Goal: Task Accomplishment & Management: Manage account settings

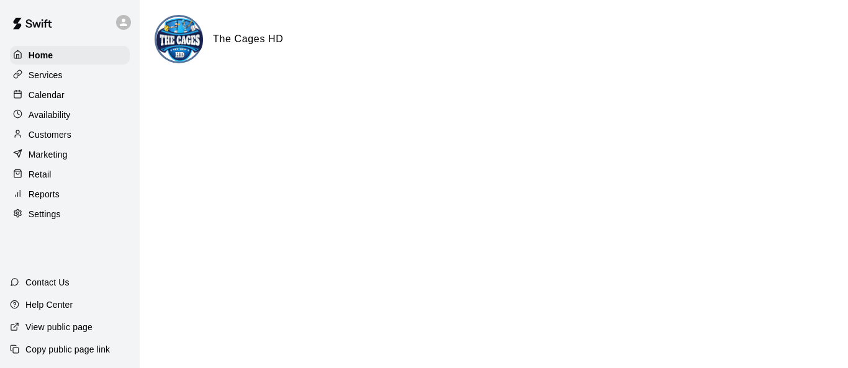
click at [86, 102] on div "Calendar" at bounding box center [70, 95] width 120 height 19
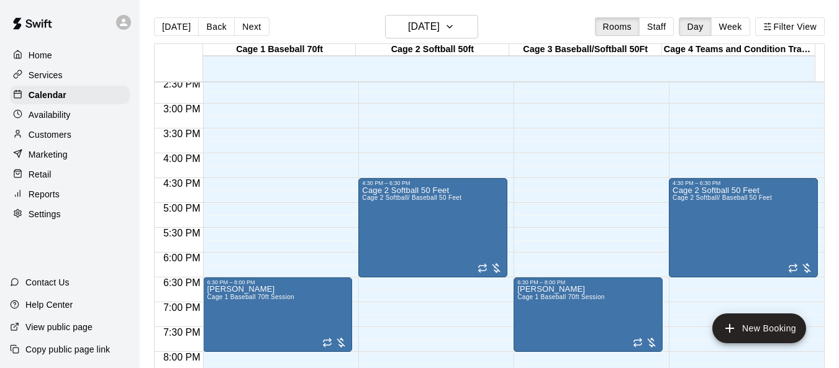
scroll to position [745, 0]
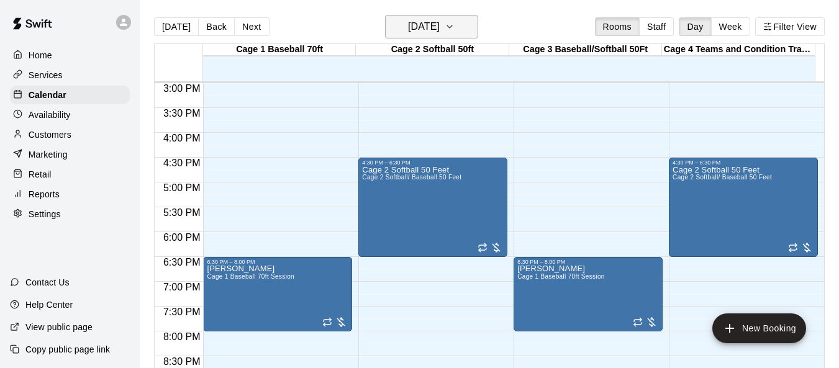
click at [455, 32] on icon "button" at bounding box center [450, 26] width 10 height 15
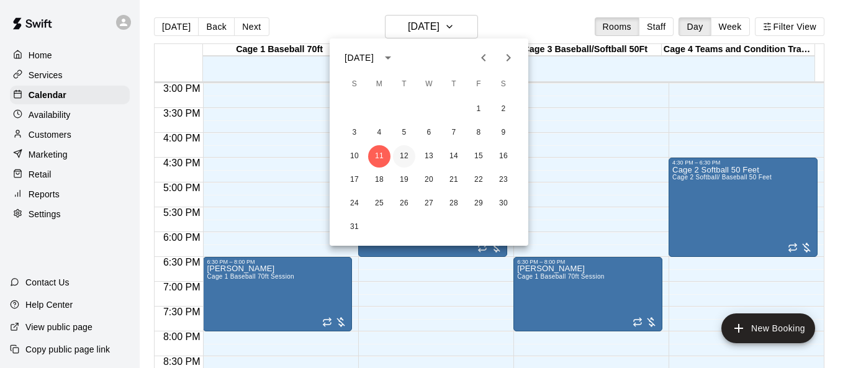
click at [407, 160] on button "12" at bounding box center [404, 156] width 22 height 22
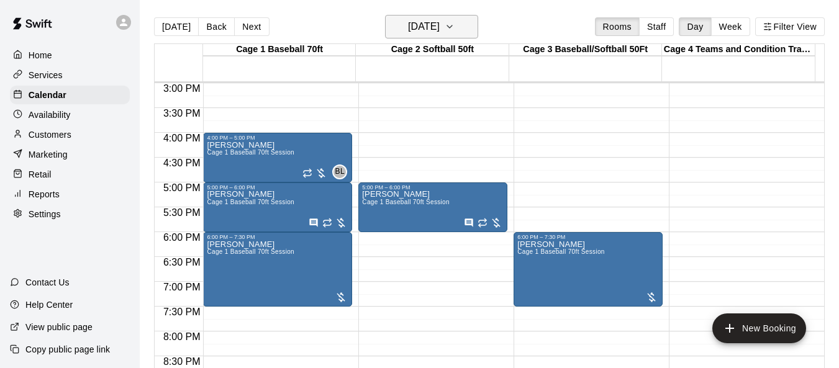
click at [455, 34] on icon "button" at bounding box center [450, 26] width 10 height 15
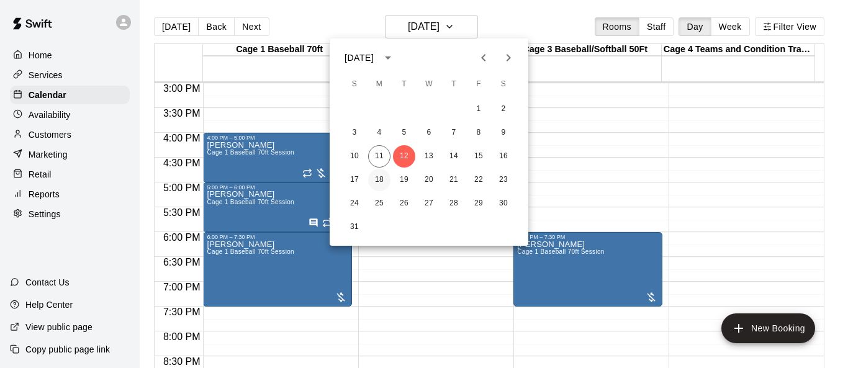
click at [381, 182] on button "18" at bounding box center [379, 180] width 22 height 22
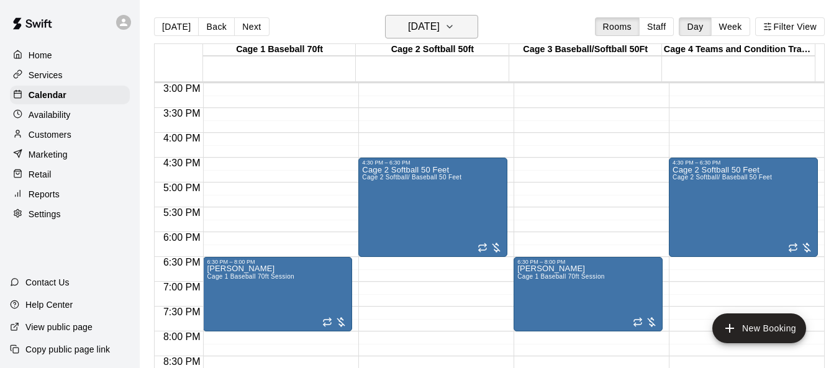
click at [455, 24] on icon "button" at bounding box center [450, 26] width 10 height 15
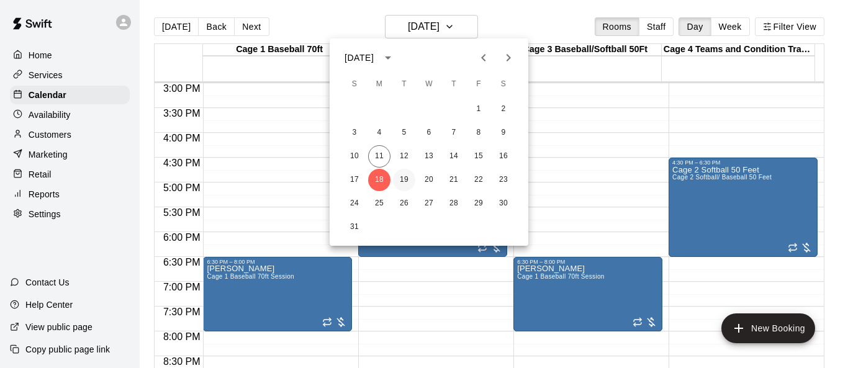
click at [404, 177] on button "19" at bounding box center [404, 180] width 22 height 22
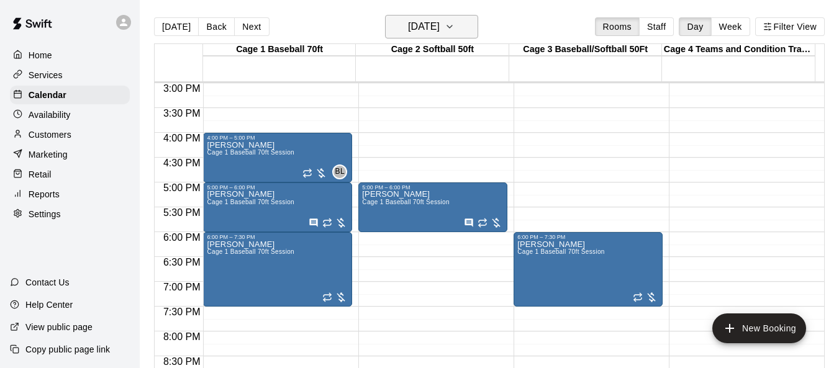
click at [455, 29] on icon "button" at bounding box center [450, 26] width 10 height 15
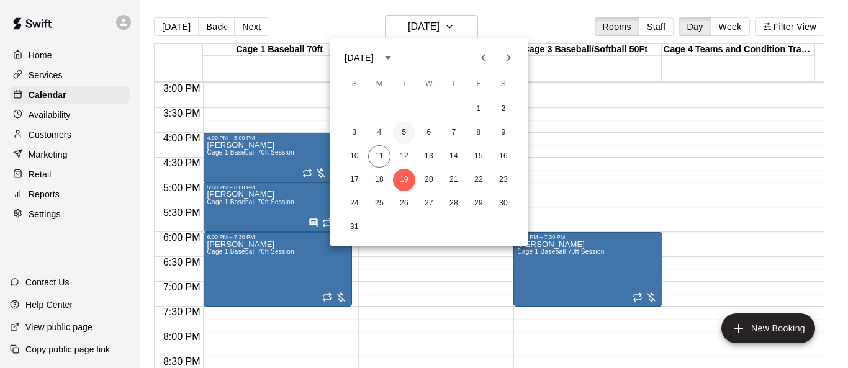
click at [407, 129] on button "5" at bounding box center [404, 133] width 22 height 22
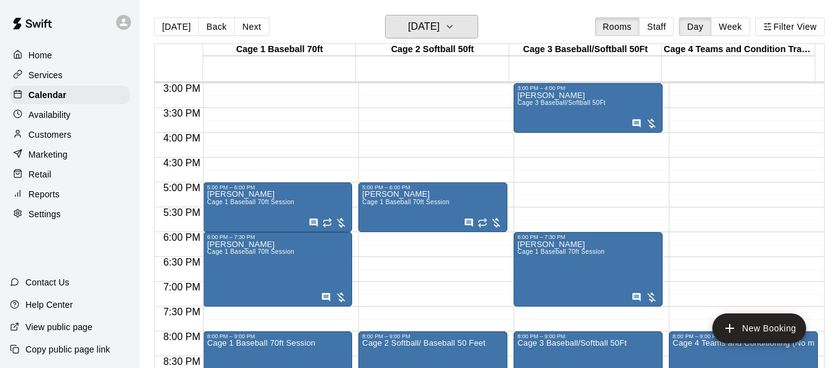
scroll to position [683, 0]
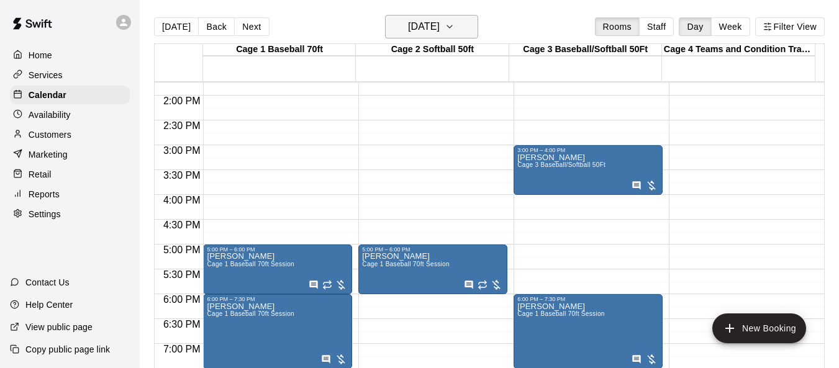
click at [455, 25] on icon "button" at bounding box center [450, 26] width 10 height 15
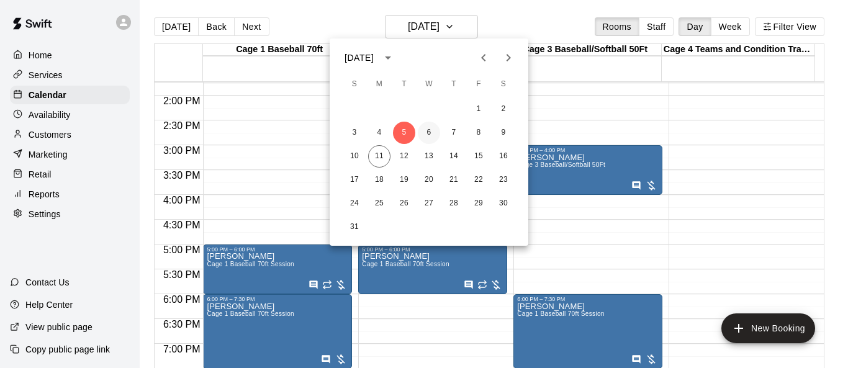
click at [426, 129] on button "6" at bounding box center [429, 133] width 22 height 22
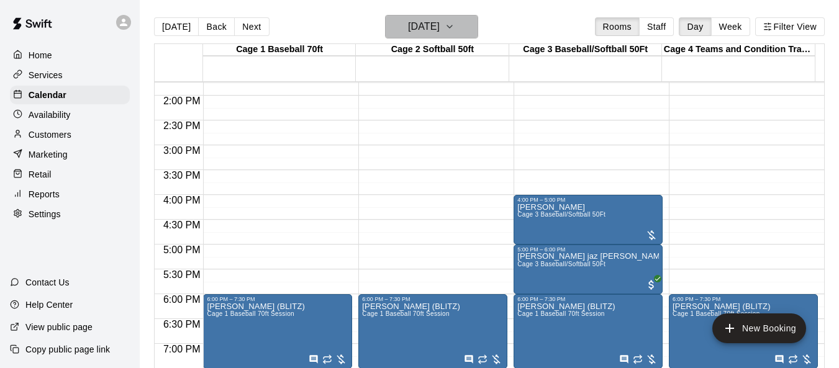
click at [455, 27] on icon "button" at bounding box center [450, 26] width 10 height 15
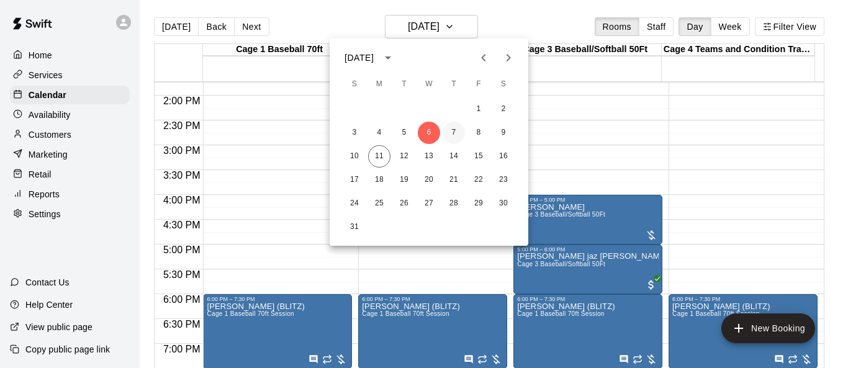
click at [455, 127] on button "7" at bounding box center [454, 133] width 22 height 22
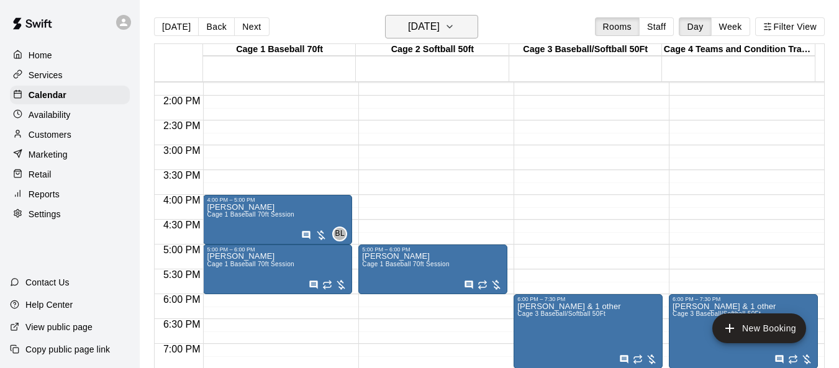
click at [476, 31] on button "[DATE]" at bounding box center [431, 27] width 93 height 24
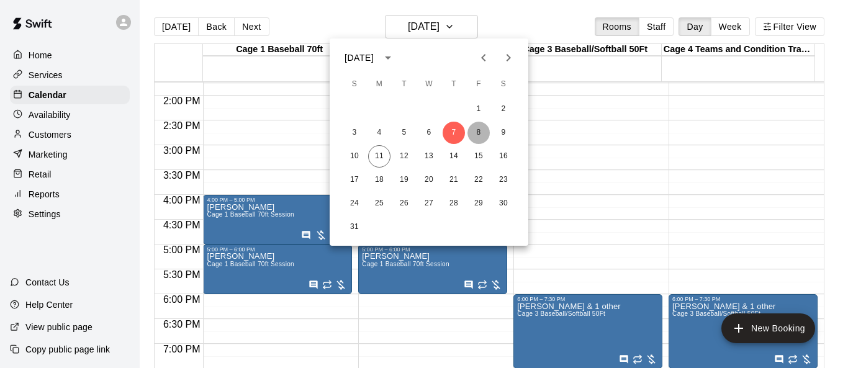
click at [473, 130] on button "8" at bounding box center [479, 133] width 22 height 22
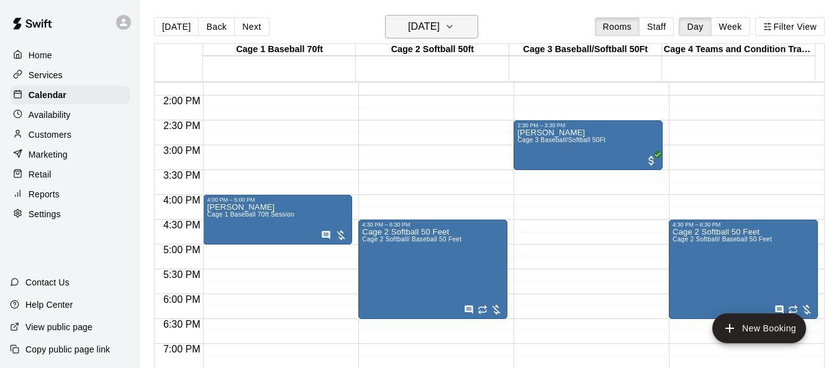
click at [455, 34] on icon "button" at bounding box center [450, 26] width 10 height 15
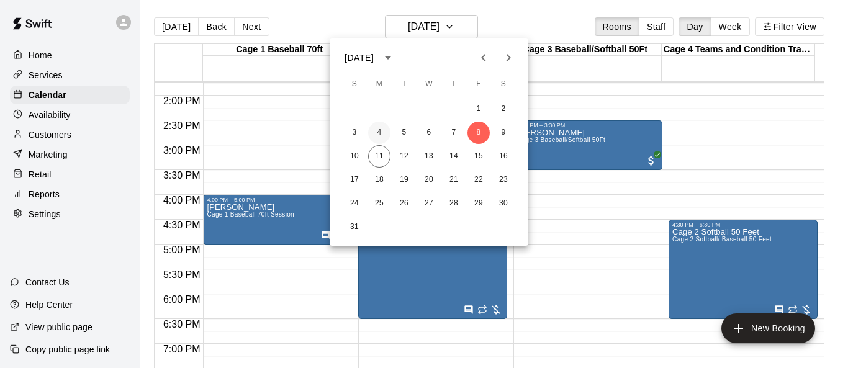
click at [376, 130] on button "4" at bounding box center [379, 133] width 22 height 22
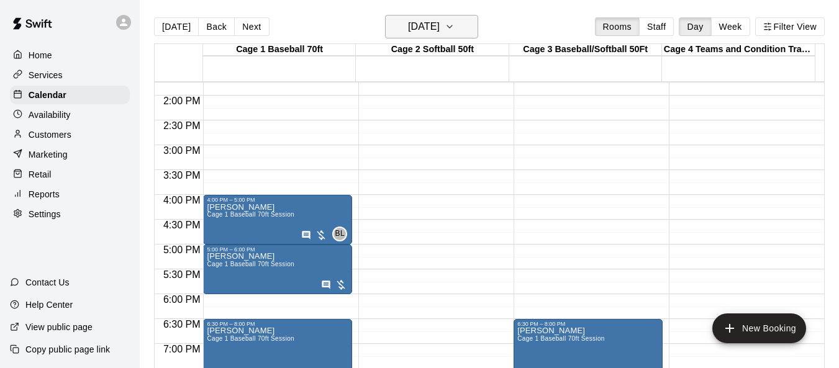
click at [455, 27] on icon "button" at bounding box center [450, 26] width 10 height 15
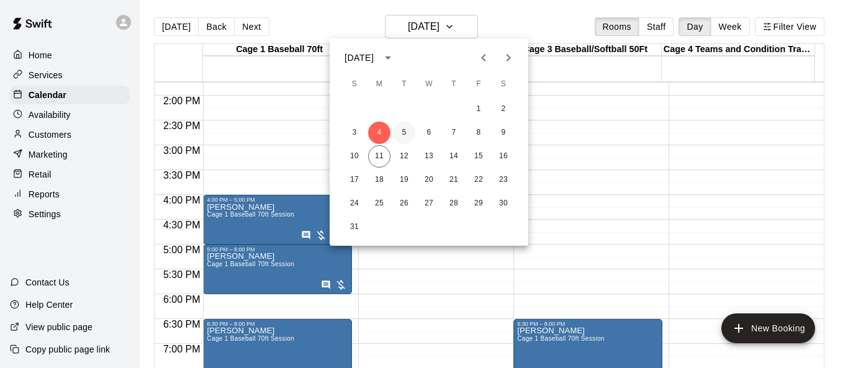
click at [407, 134] on button "5" at bounding box center [404, 133] width 22 height 22
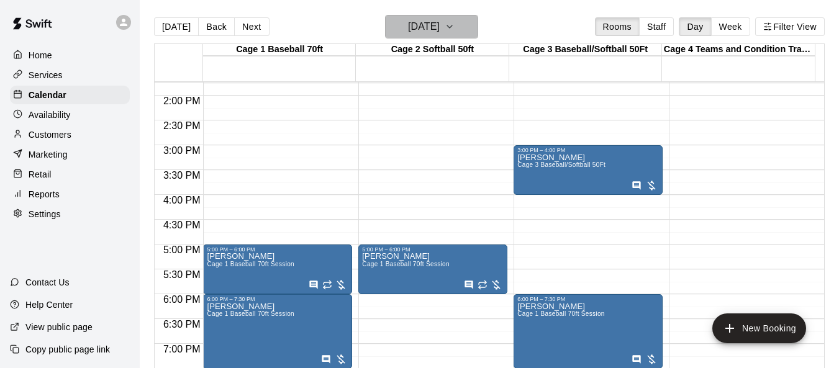
click at [465, 36] on button "[DATE]" at bounding box center [431, 27] width 93 height 24
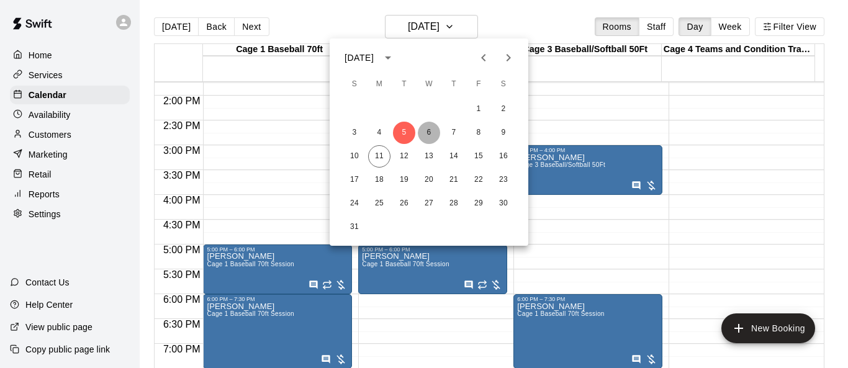
click at [425, 130] on button "6" at bounding box center [429, 133] width 22 height 22
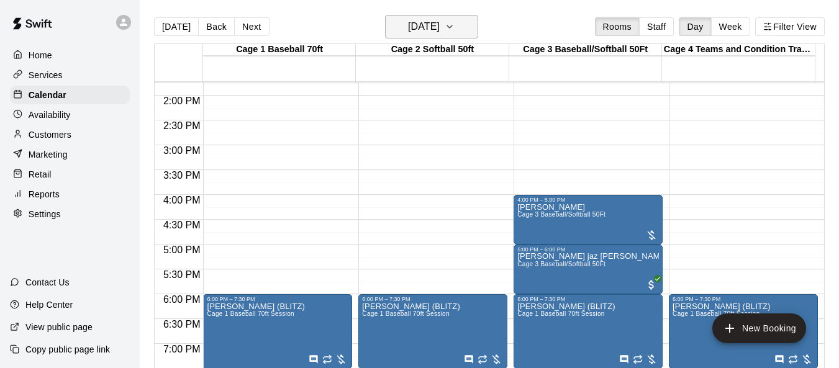
click at [455, 22] on icon "button" at bounding box center [450, 26] width 10 height 15
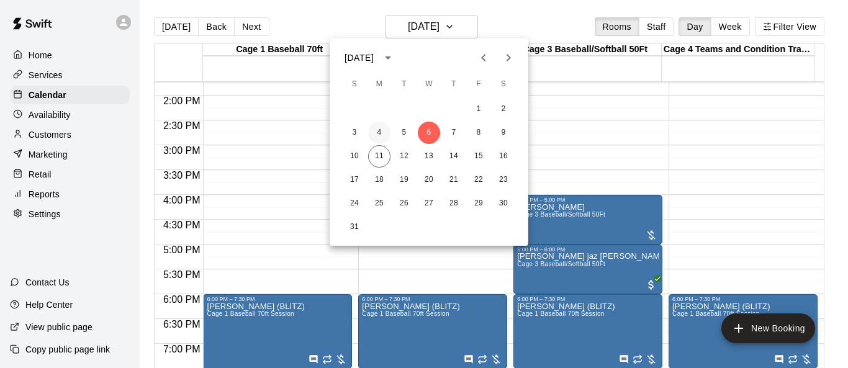
click at [383, 133] on button "4" at bounding box center [379, 133] width 22 height 22
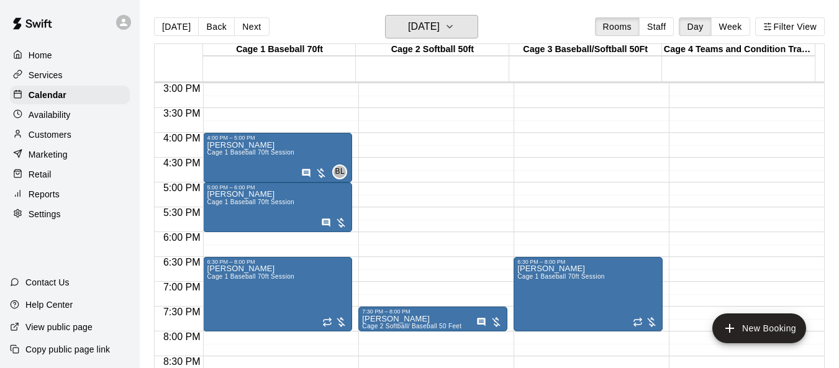
scroll to position [807, 0]
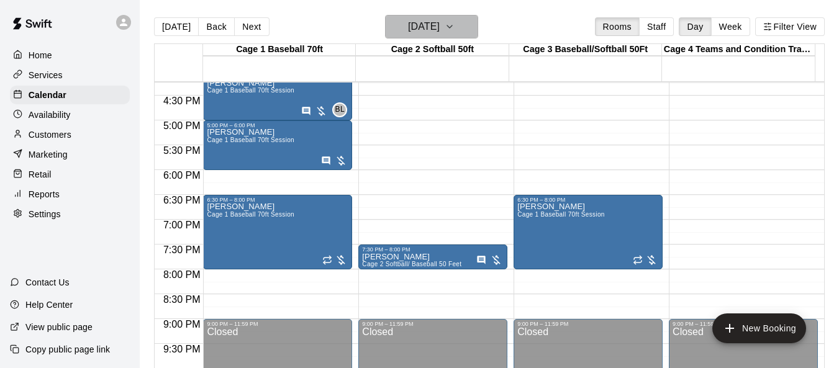
click at [455, 29] on icon "button" at bounding box center [450, 26] width 10 height 15
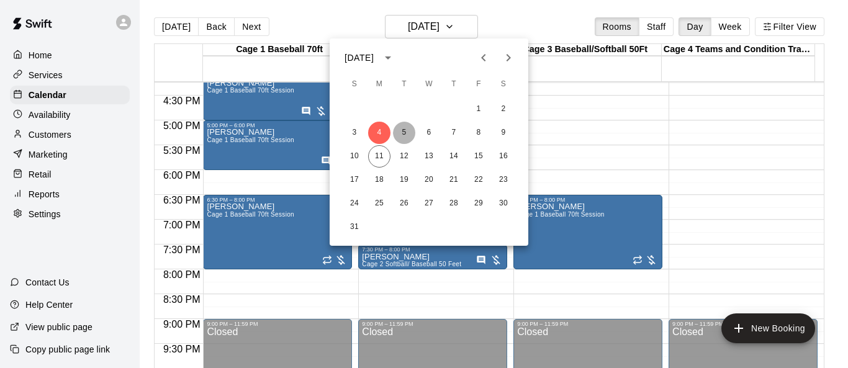
click at [403, 135] on button "5" at bounding box center [404, 133] width 22 height 22
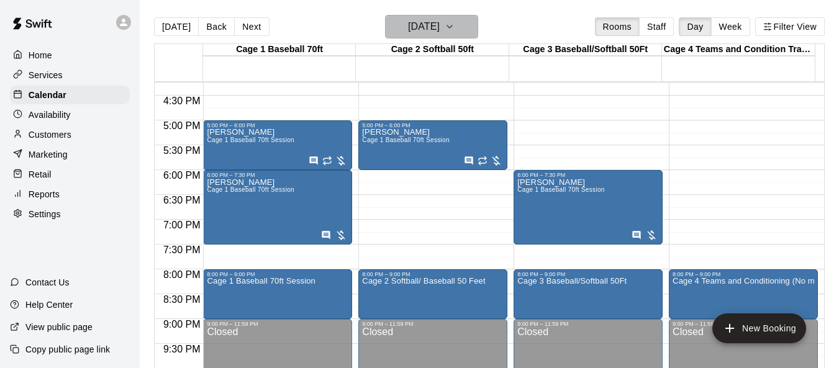
click at [452, 26] on icon "button" at bounding box center [449, 26] width 5 height 2
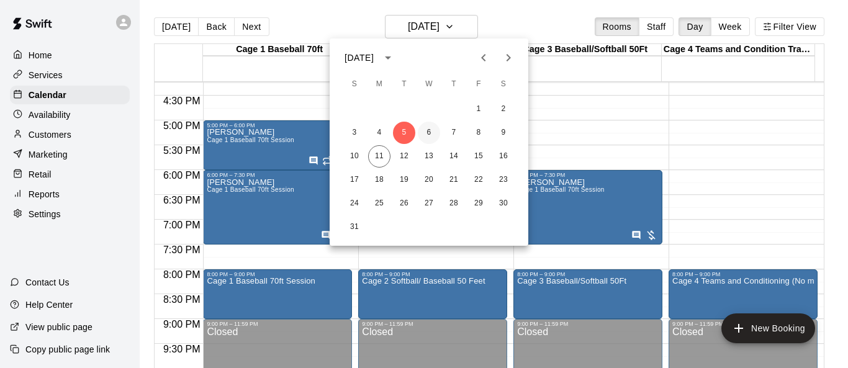
click at [430, 131] on button "6" at bounding box center [429, 133] width 22 height 22
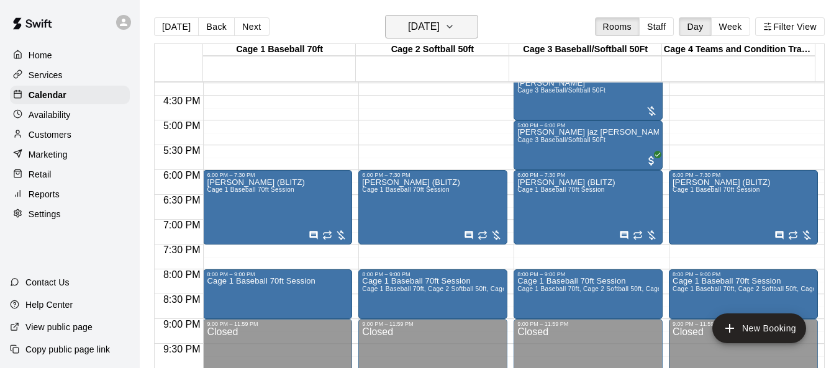
click at [470, 31] on button "[DATE]" at bounding box center [431, 27] width 93 height 24
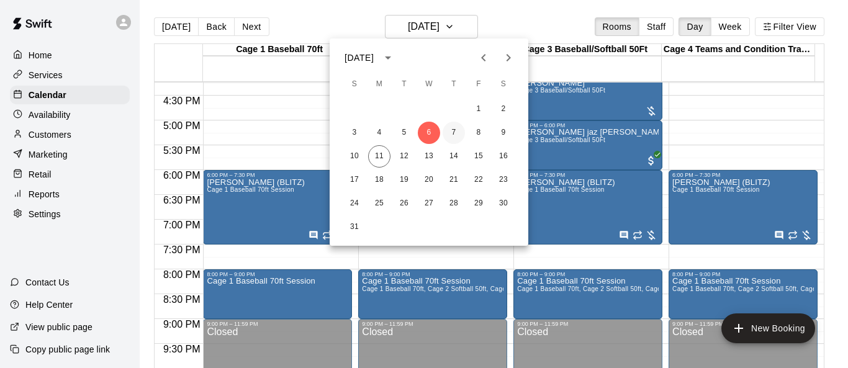
click at [450, 127] on button "7" at bounding box center [454, 133] width 22 height 22
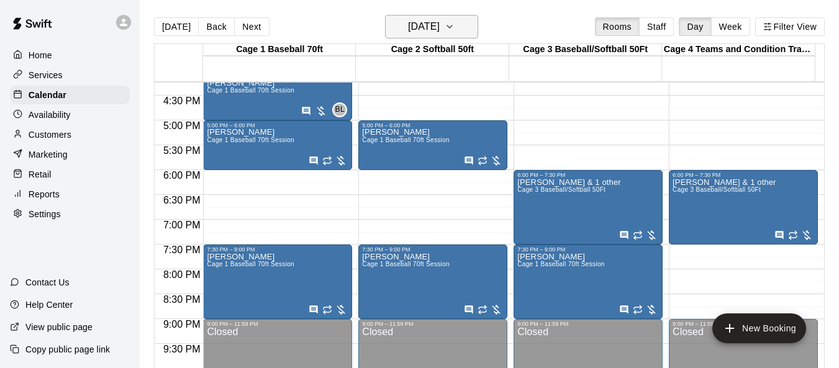
click at [455, 26] on icon "button" at bounding box center [450, 26] width 10 height 15
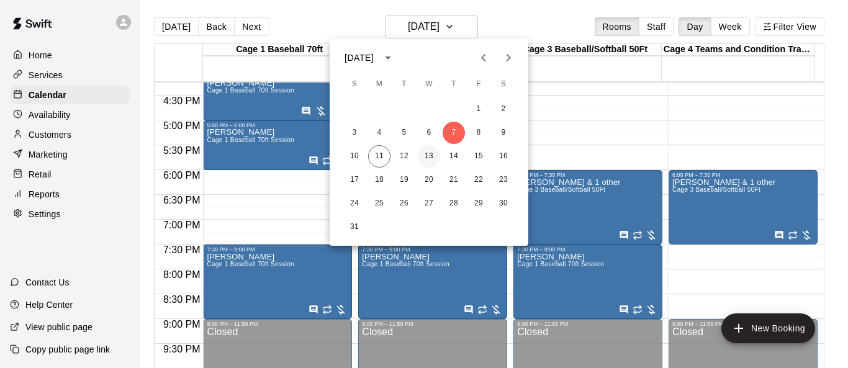
click at [427, 156] on button "13" at bounding box center [429, 156] width 22 height 22
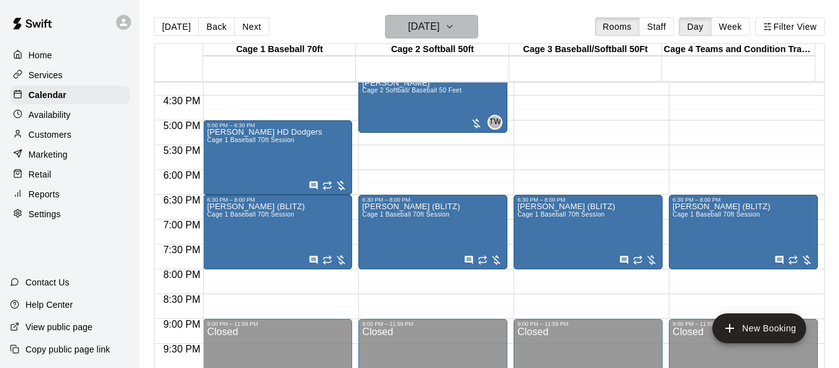
click at [455, 30] on icon "button" at bounding box center [450, 26] width 10 height 15
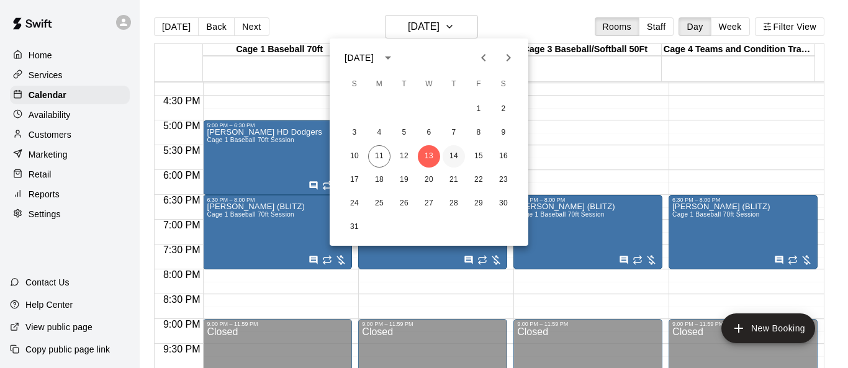
click at [460, 158] on button "14" at bounding box center [454, 156] width 22 height 22
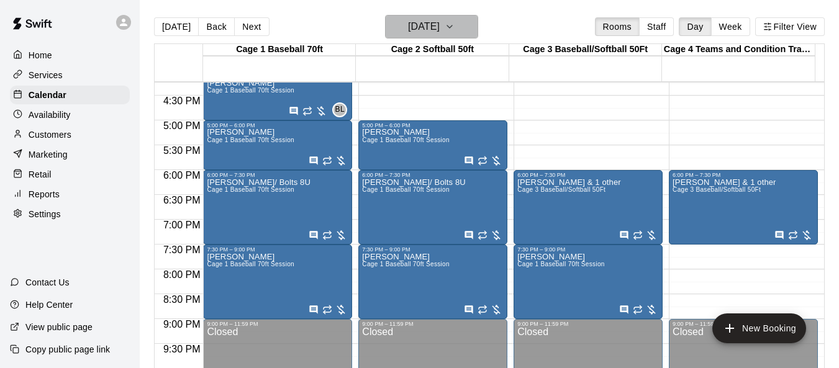
click at [455, 33] on icon "button" at bounding box center [450, 26] width 10 height 15
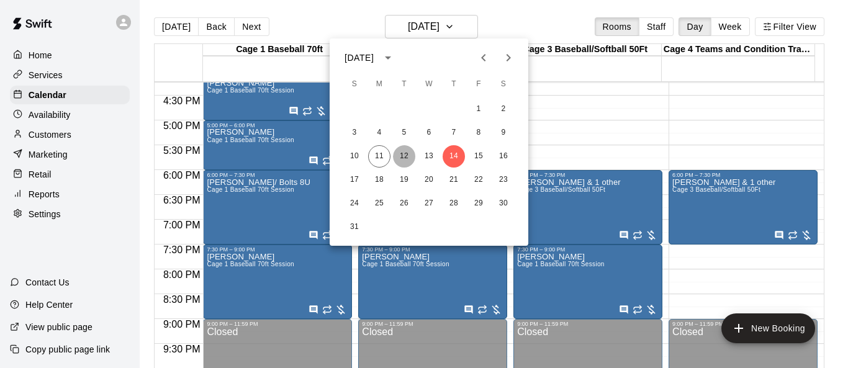
click at [406, 154] on button "12" at bounding box center [404, 156] width 22 height 22
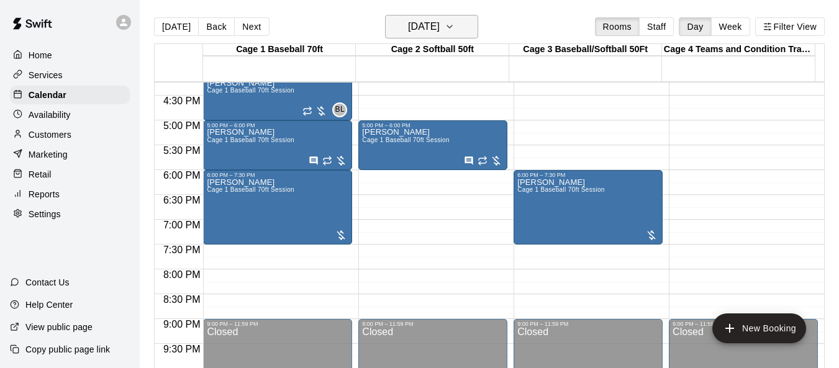
click at [455, 29] on icon "button" at bounding box center [450, 26] width 10 height 15
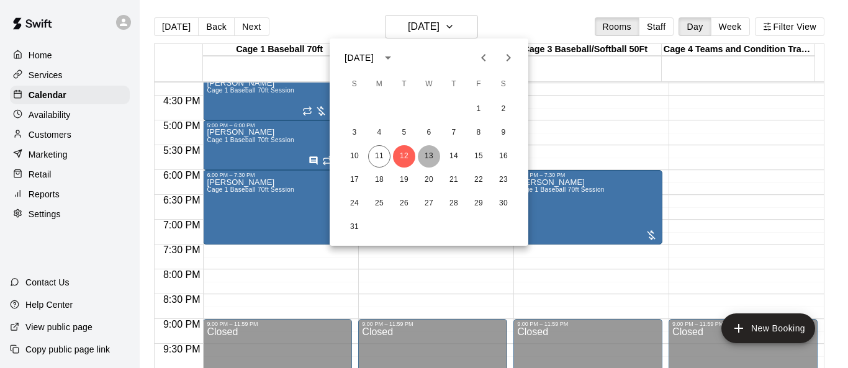
click at [430, 155] on button "13" at bounding box center [429, 156] width 22 height 22
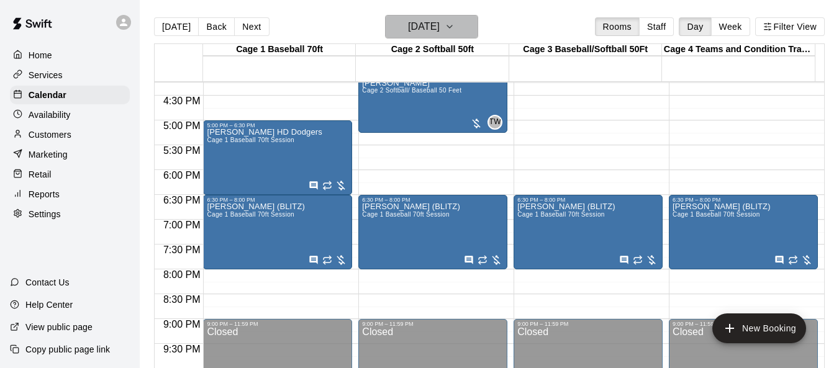
click at [478, 29] on button "[DATE]" at bounding box center [431, 27] width 93 height 24
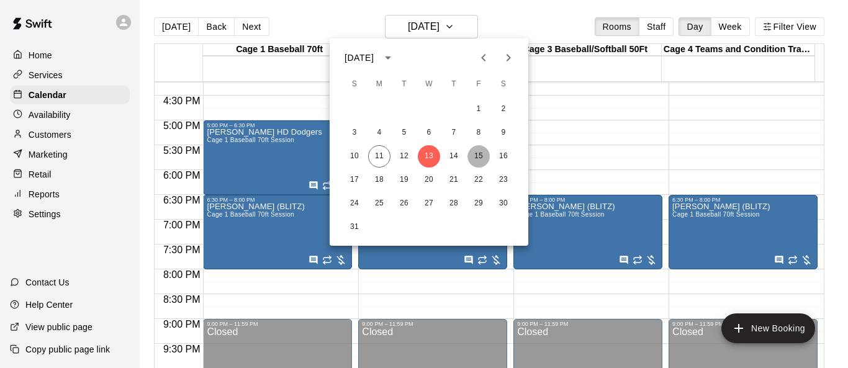
click at [480, 152] on button "15" at bounding box center [479, 156] width 22 height 22
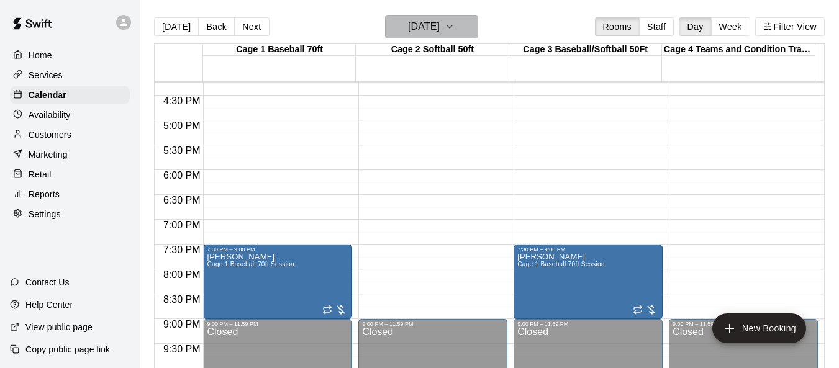
click at [469, 34] on button "[DATE]" at bounding box center [431, 27] width 93 height 24
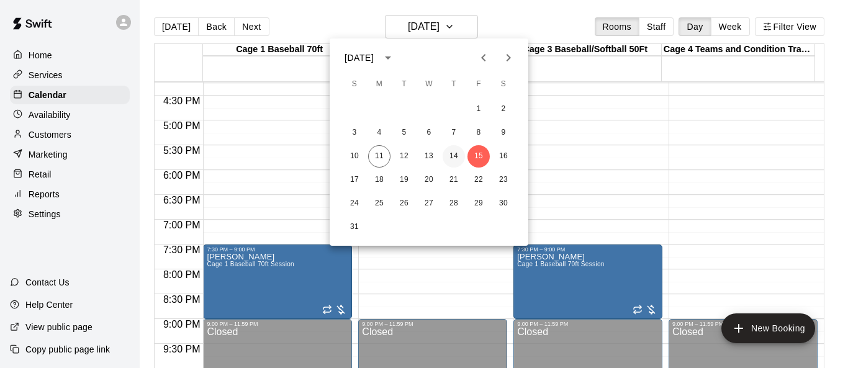
click at [456, 153] on button "14" at bounding box center [454, 156] width 22 height 22
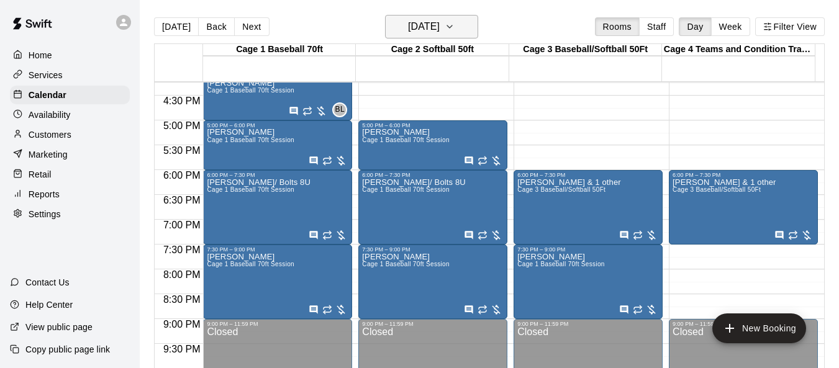
click at [455, 29] on icon "button" at bounding box center [450, 26] width 10 height 15
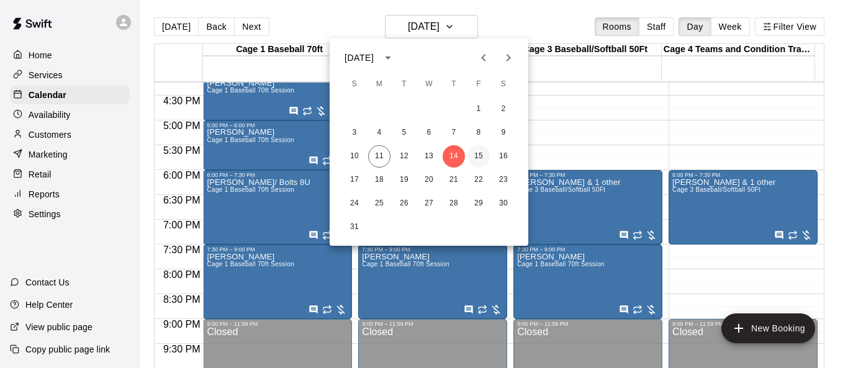
click at [484, 154] on button "15" at bounding box center [479, 156] width 22 height 22
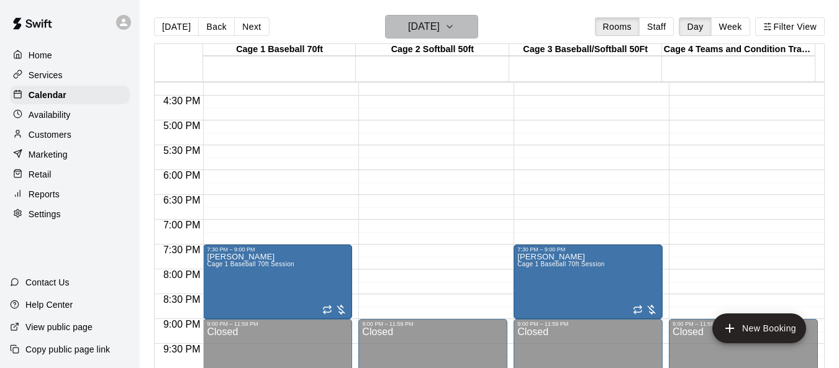
click at [455, 33] on icon "button" at bounding box center [450, 26] width 10 height 15
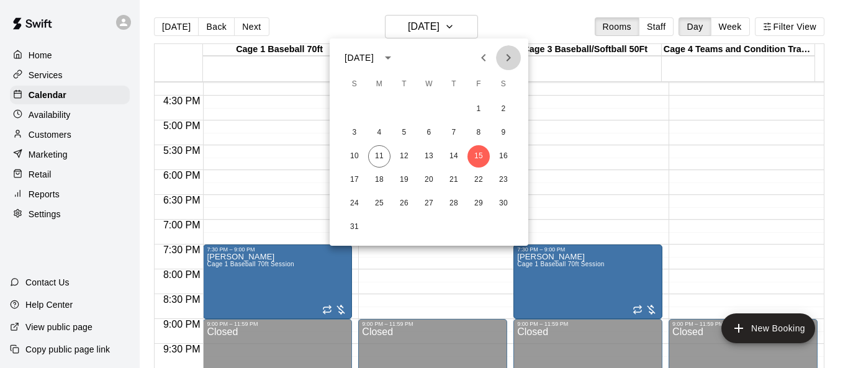
click at [506, 61] on icon "Next month" at bounding box center [508, 57] width 15 height 15
click at [377, 112] on button "1" at bounding box center [379, 109] width 22 height 22
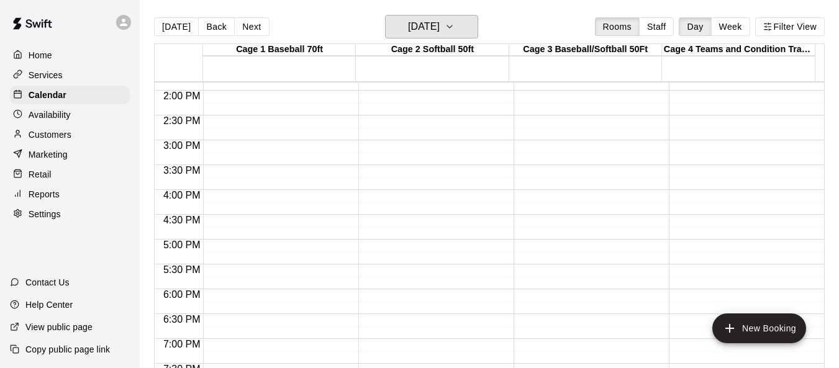
scroll to position [683, 0]
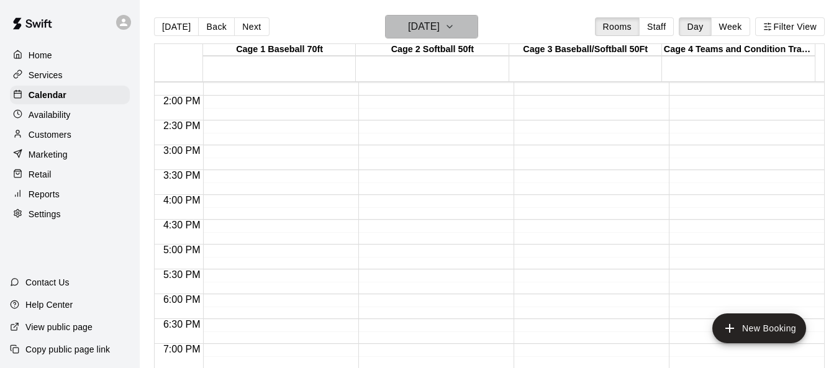
click at [452, 27] on icon "button" at bounding box center [449, 26] width 5 height 2
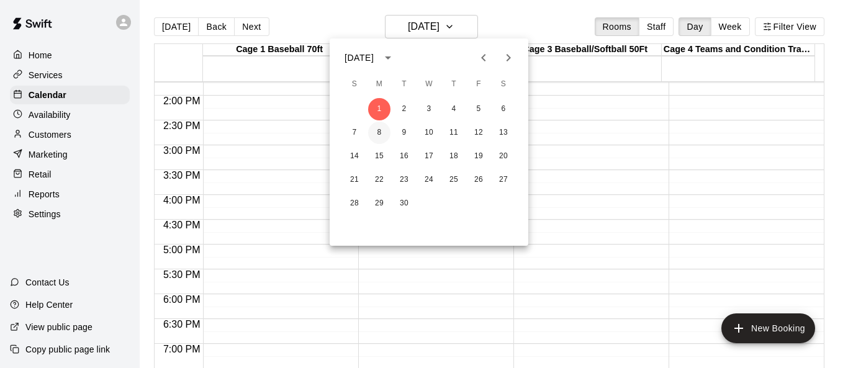
click at [383, 130] on button "8" at bounding box center [379, 133] width 22 height 22
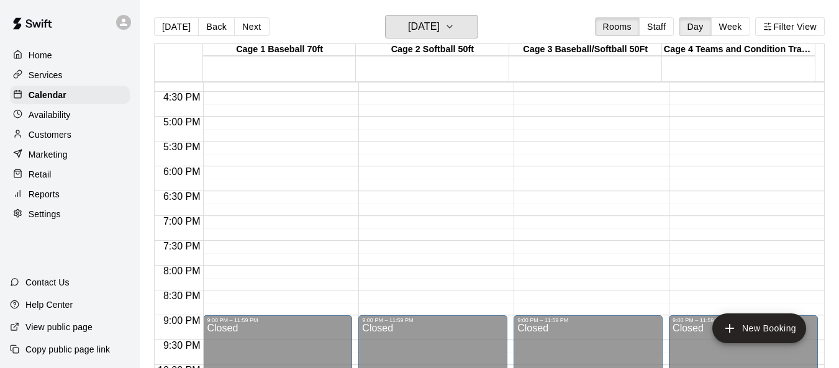
scroll to position [645, 0]
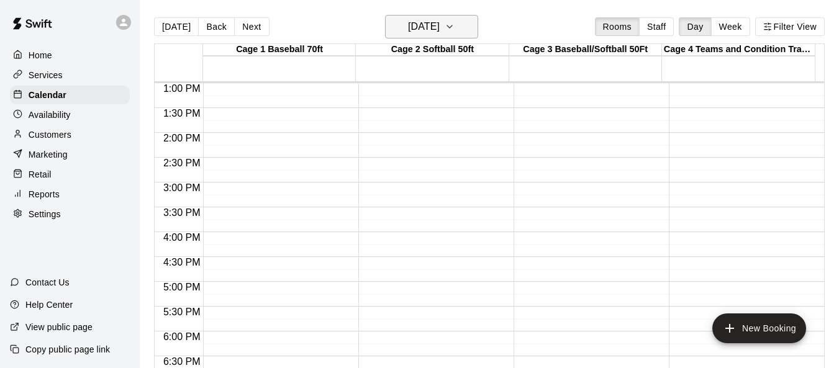
click at [455, 29] on icon "button" at bounding box center [450, 26] width 10 height 15
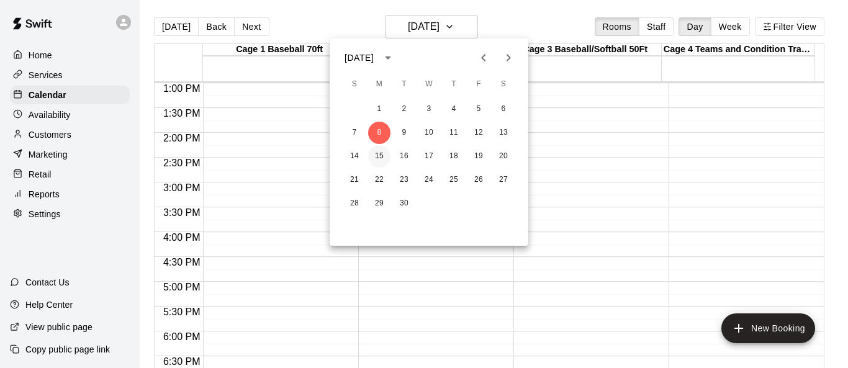
click at [377, 158] on button "15" at bounding box center [379, 156] width 22 height 22
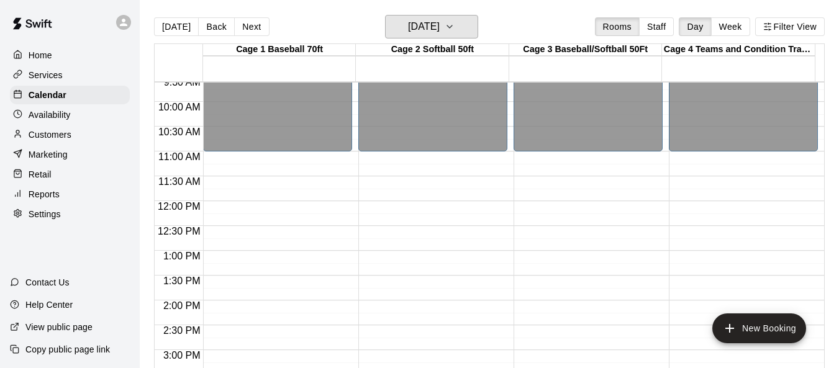
scroll to position [583, 0]
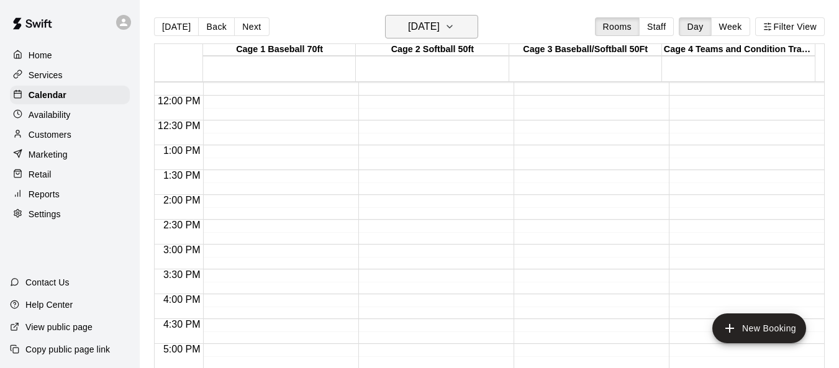
click at [455, 25] on icon "button" at bounding box center [450, 26] width 10 height 15
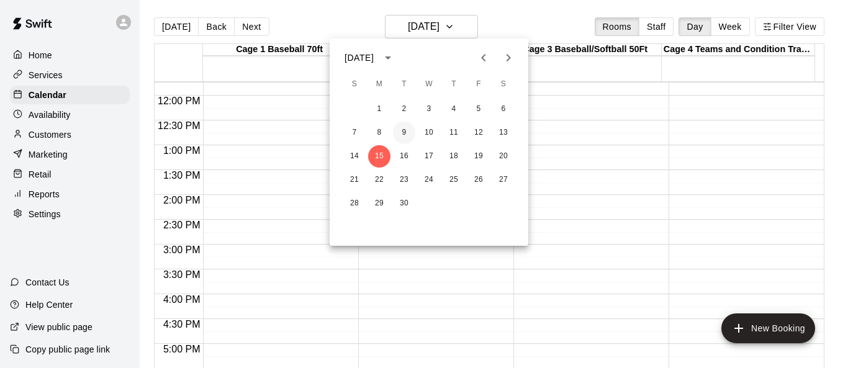
click at [401, 130] on button "9" at bounding box center [404, 133] width 22 height 22
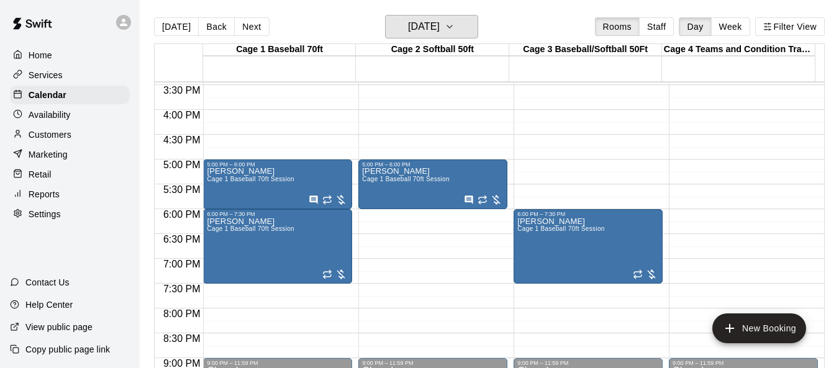
scroll to position [769, 0]
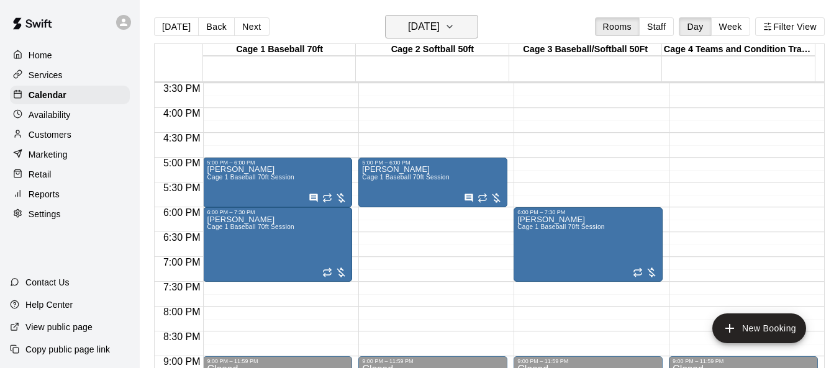
click at [455, 30] on icon "button" at bounding box center [450, 26] width 10 height 15
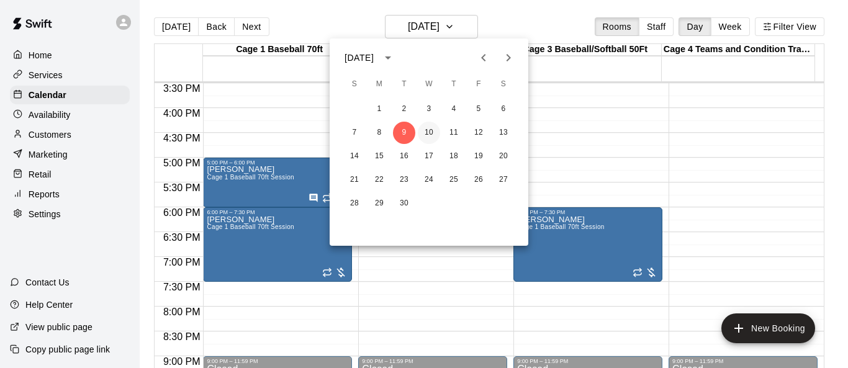
click at [429, 133] on button "10" at bounding box center [429, 133] width 22 height 22
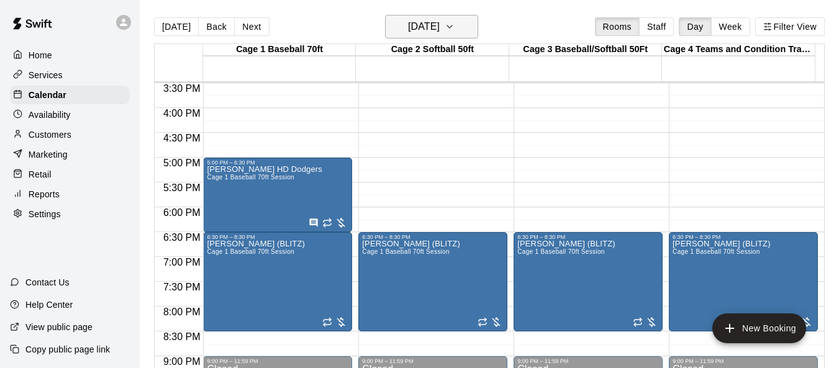
click at [455, 29] on icon "button" at bounding box center [450, 26] width 10 height 15
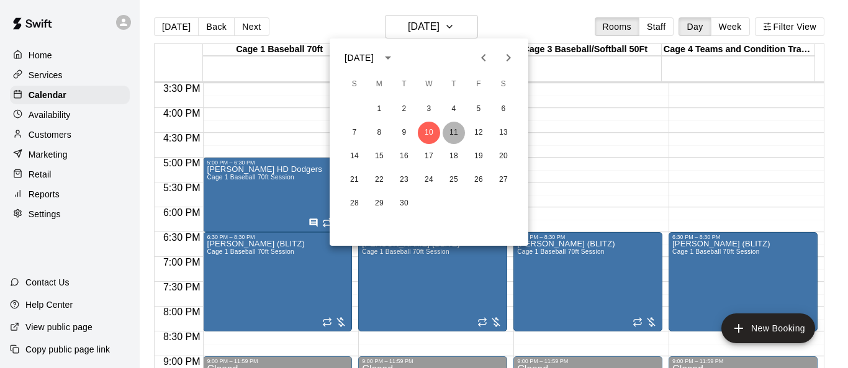
click at [451, 134] on button "11" at bounding box center [454, 133] width 22 height 22
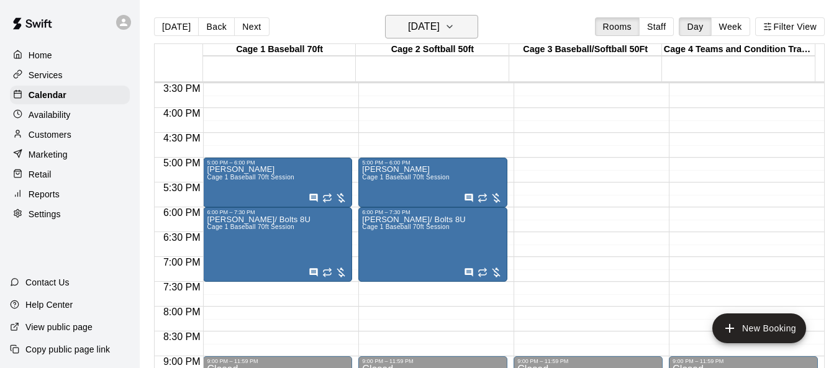
click at [455, 27] on icon "button" at bounding box center [450, 26] width 10 height 15
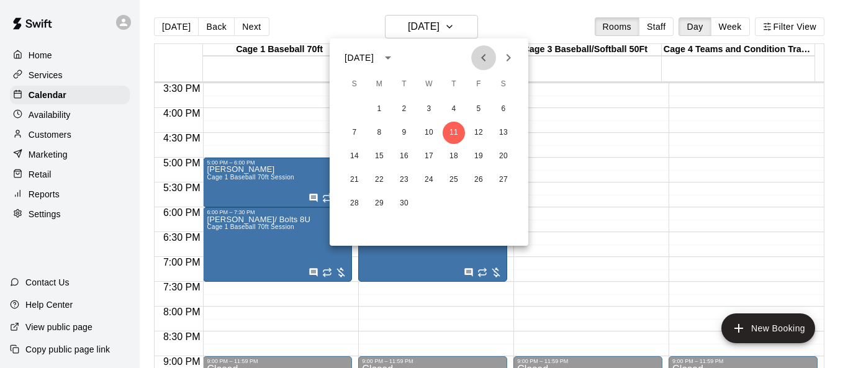
click at [481, 56] on icon "Previous month" at bounding box center [483, 57] width 15 height 15
click at [456, 155] on button "14" at bounding box center [454, 156] width 22 height 22
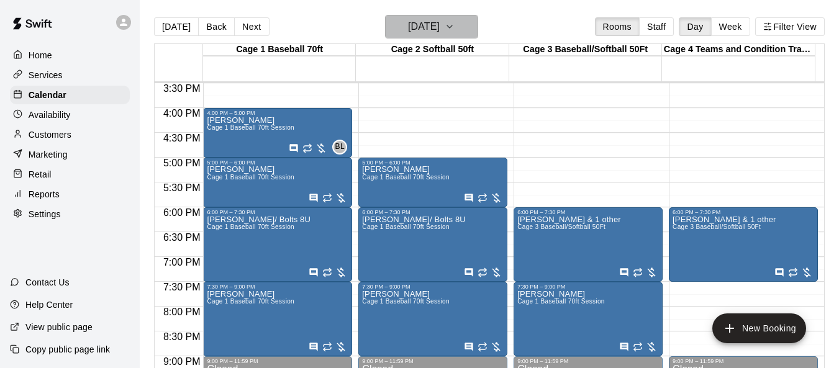
click at [455, 32] on icon "button" at bounding box center [450, 26] width 10 height 15
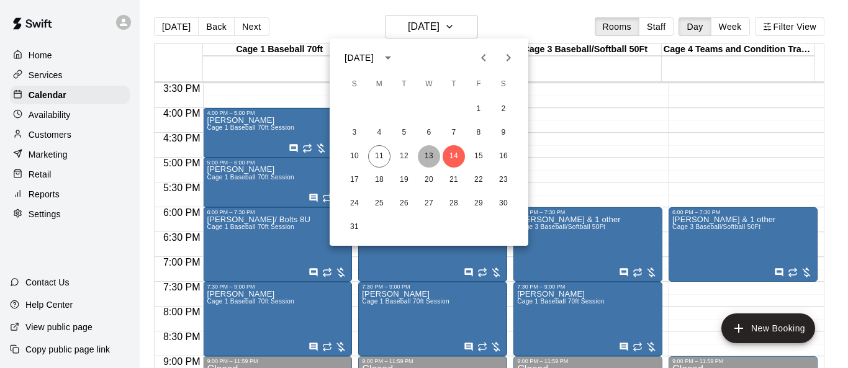
click at [426, 155] on button "13" at bounding box center [429, 156] width 22 height 22
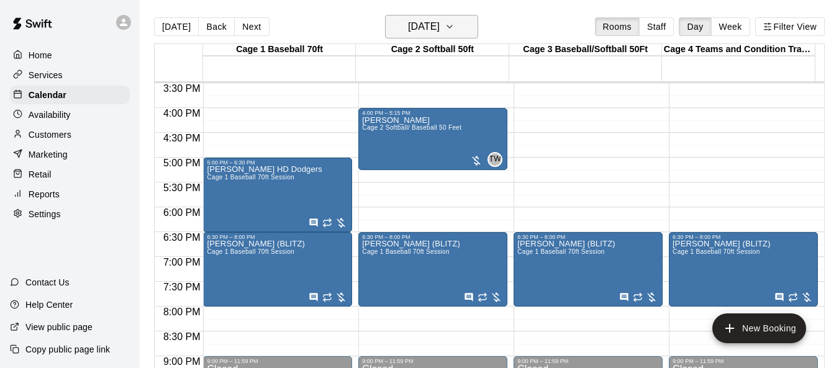
click at [455, 31] on icon "button" at bounding box center [450, 26] width 10 height 15
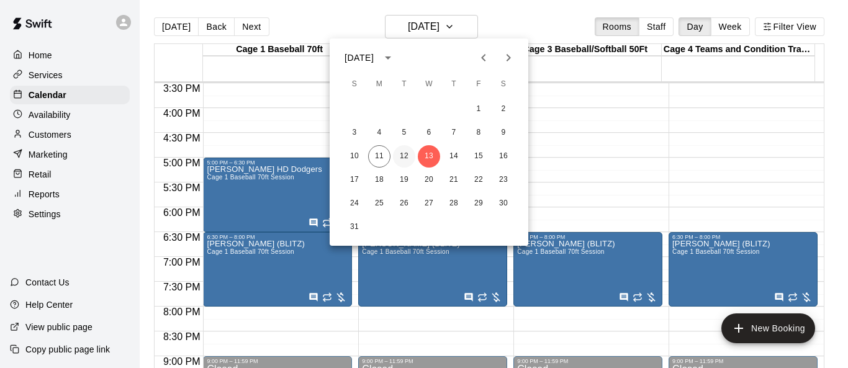
click at [411, 154] on button "12" at bounding box center [404, 156] width 22 height 22
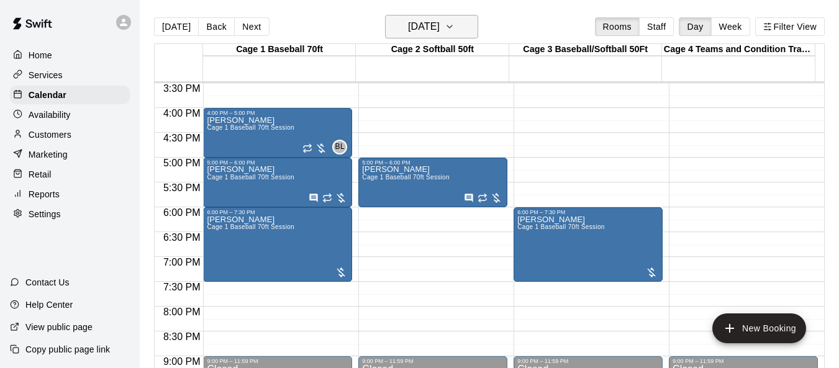
click at [455, 30] on icon "button" at bounding box center [450, 26] width 10 height 15
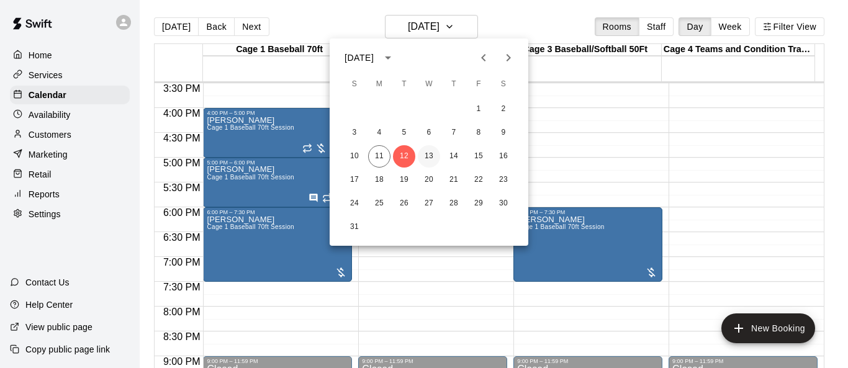
click at [432, 154] on button "13" at bounding box center [429, 156] width 22 height 22
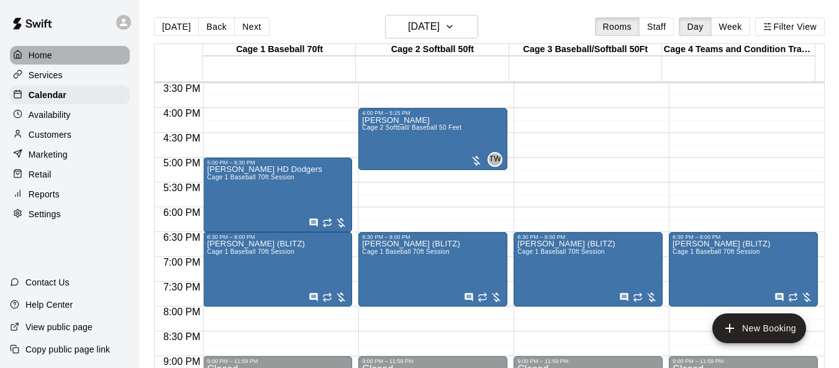
click at [48, 53] on p "Home" at bounding box center [41, 55] width 24 height 12
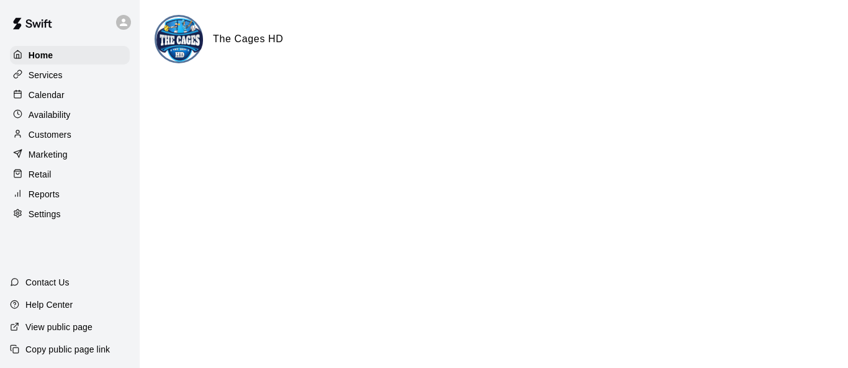
click at [53, 99] on p "Calendar" at bounding box center [47, 95] width 36 height 12
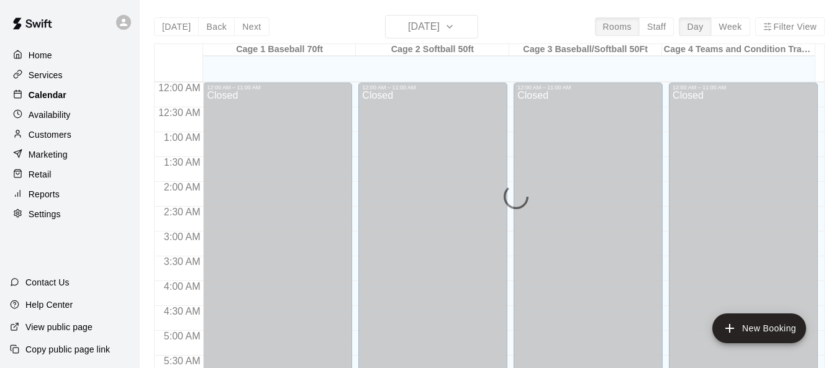
scroll to position [446, 0]
